Goal: Information Seeking & Learning: Learn about a topic

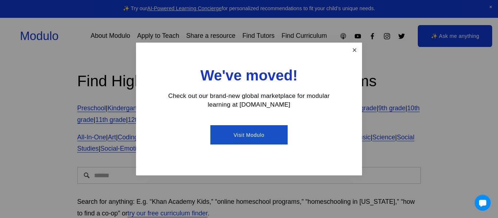
click at [355, 51] on link "Close" at bounding box center [354, 50] width 13 height 13
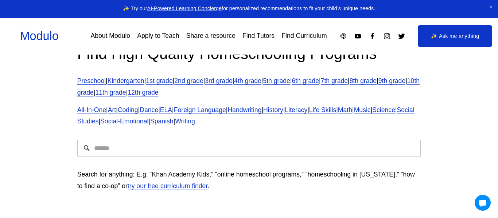
scroll to position [29, 0]
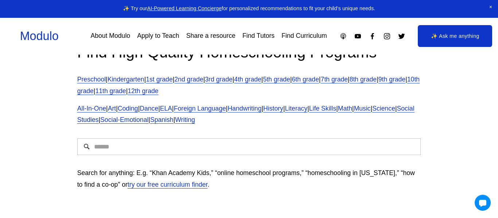
click at [109, 145] on input "Search" at bounding box center [249, 147] width 344 height 17
type input "**********"
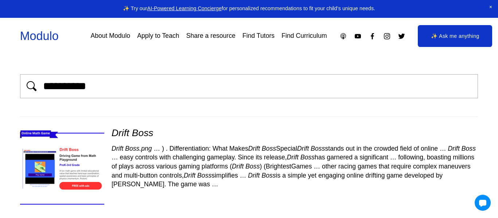
click at [143, 137] on em "Boss" at bounding box center [143, 133] width 22 height 11
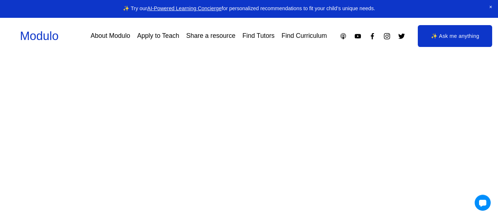
scroll to position [99, 0]
